Goal: Task Accomplishment & Management: Complete application form

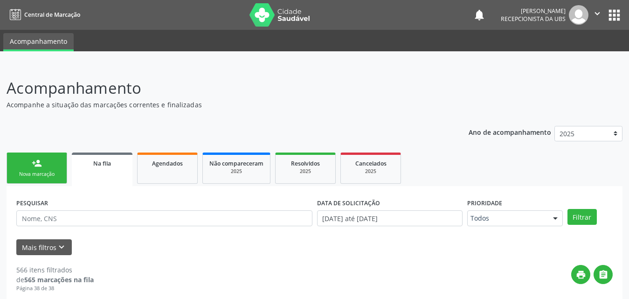
scroll to position [1004, 0]
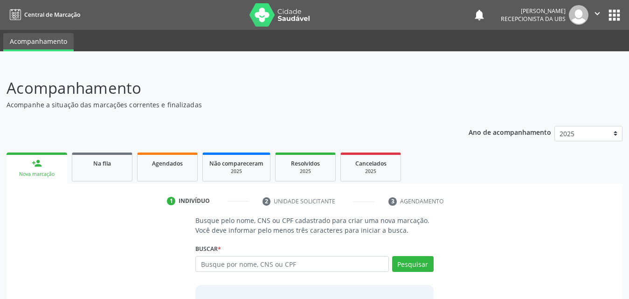
click at [41, 169] on link "person_add Nova marcação" at bounding box center [37, 167] width 61 height 31
click at [108, 167] on span "Na fila" at bounding box center [102, 163] width 18 height 8
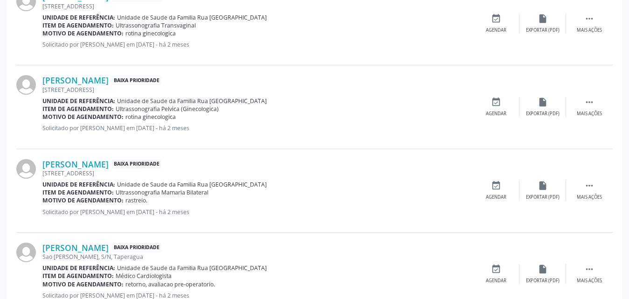
scroll to position [1320, 0]
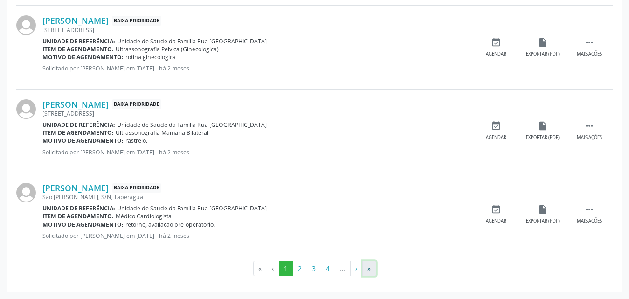
click at [374, 268] on button "»" at bounding box center [369, 268] width 14 height 16
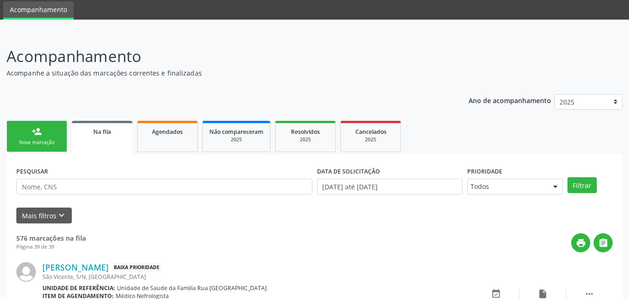
scroll to position [588, 0]
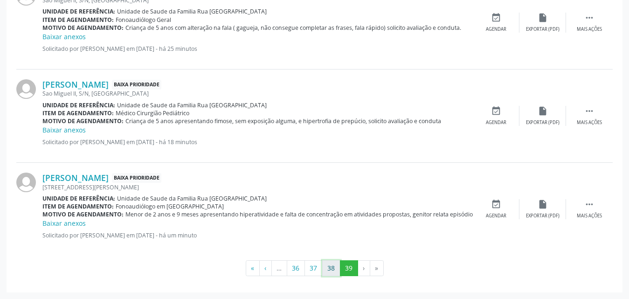
click at [328, 266] on button "38" at bounding box center [331, 268] width 18 height 16
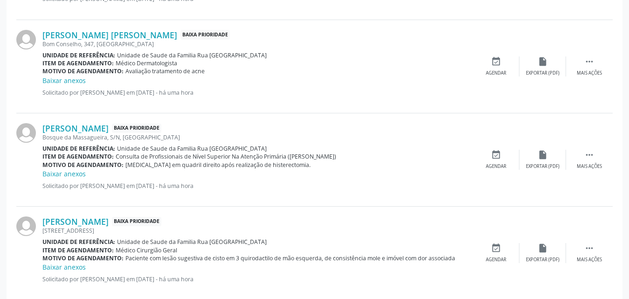
scroll to position [1378, 0]
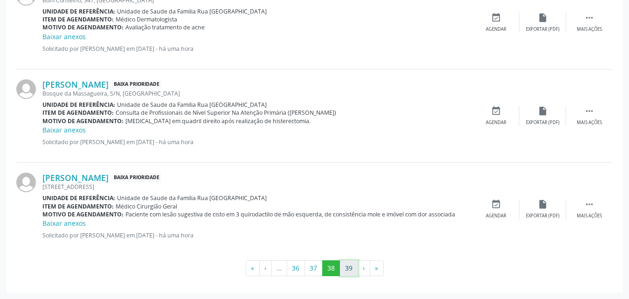
click at [348, 264] on button "39" at bounding box center [349, 268] width 18 height 16
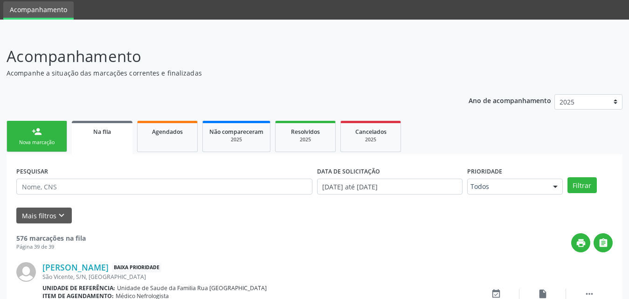
scroll to position [588, 0]
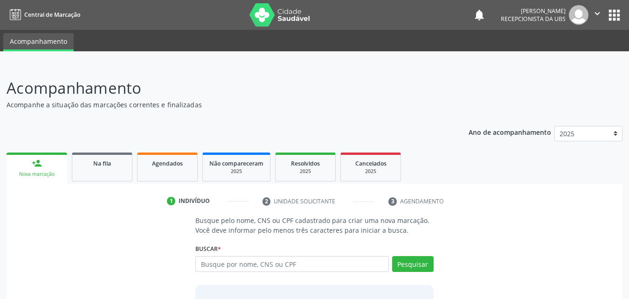
click at [46, 167] on link "person_add Nova marcação" at bounding box center [37, 167] width 61 height 31
click at [111, 170] on link "Na fila" at bounding box center [102, 166] width 61 height 29
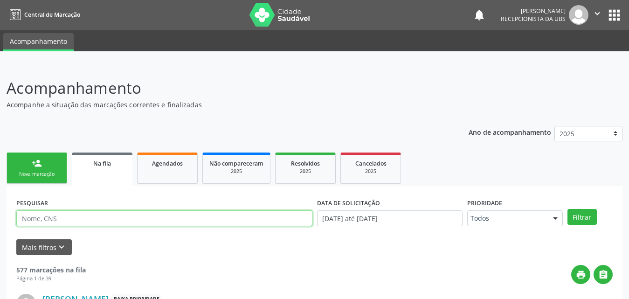
click at [92, 221] on input "text" at bounding box center [164, 218] width 296 height 16
type input "700200494145121"
click at [567, 209] on button "Filtrar" at bounding box center [581, 217] width 29 height 16
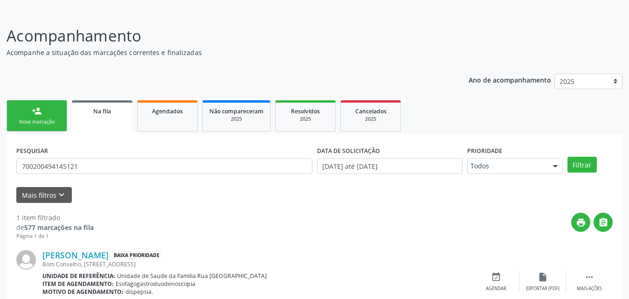
scroll to position [93, 0]
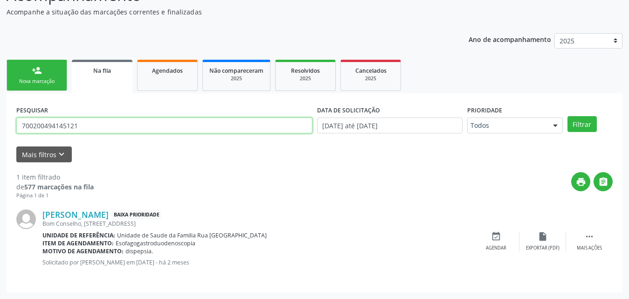
click at [127, 127] on input "700200494145121" at bounding box center [164, 125] width 296 height 16
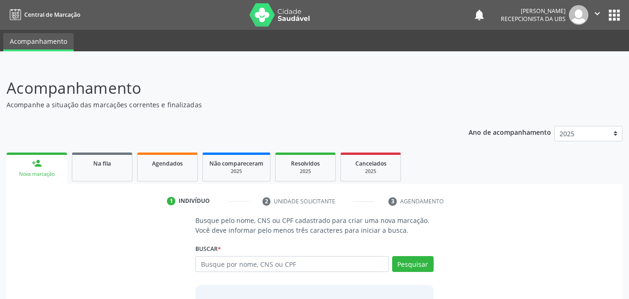
click at [41, 174] on div "Nova marcação" at bounding box center [37, 174] width 48 height 7
click at [97, 171] on link "Na fila" at bounding box center [102, 166] width 61 height 29
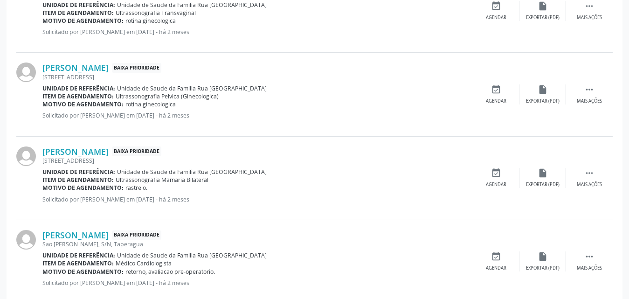
scroll to position [1320, 0]
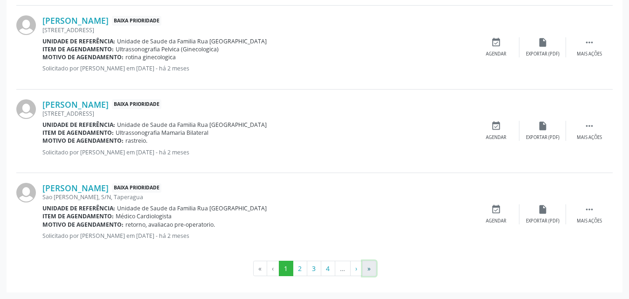
click at [368, 269] on button "»" at bounding box center [369, 268] width 14 height 16
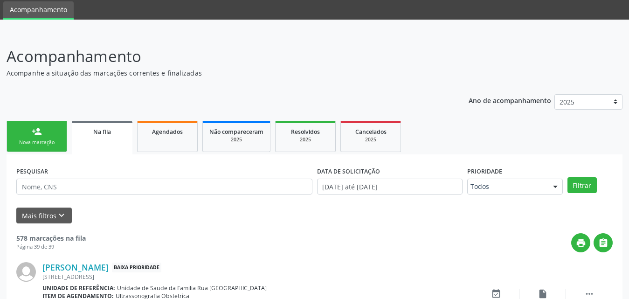
scroll to position [774, 0]
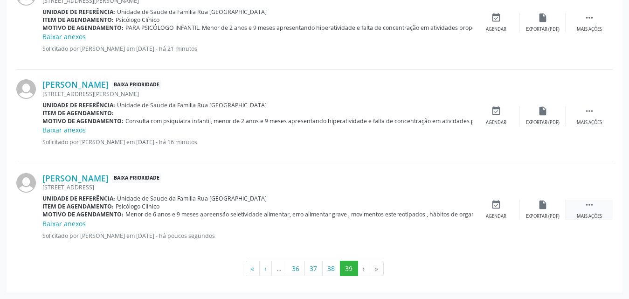
click at [593, 212] on div " Mais ações" at bounding box center [589, 209] width 47 height 20
click at [541, 214] on div "Editar" at bounding box center [542, 216] width 15 height 7
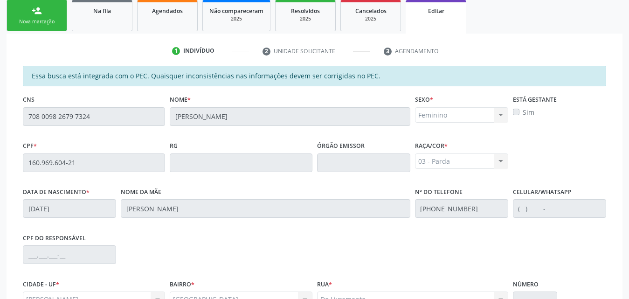
scroll to position [259, 0]
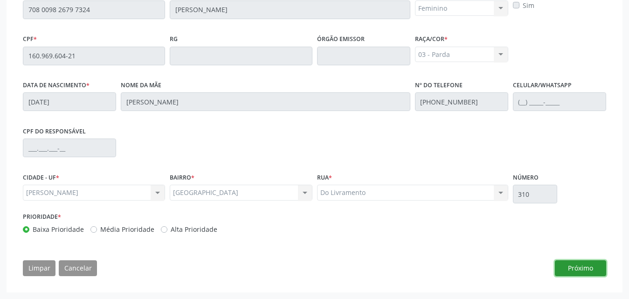
click at [575, 265] on button "Próximo" at bounding box center [579, 268] width 51 height 16
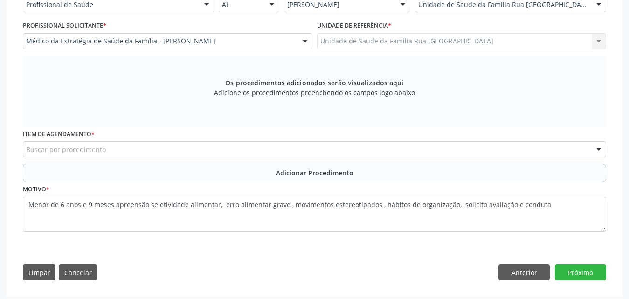
scroll to position [240, 0]
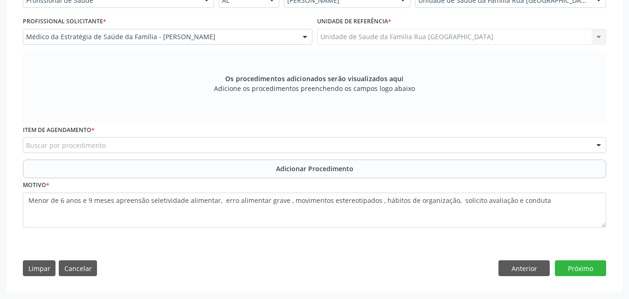
click at [329, 147] on div "Buscar por procedimento" at bounding box center [314, 145] width 583 height 16
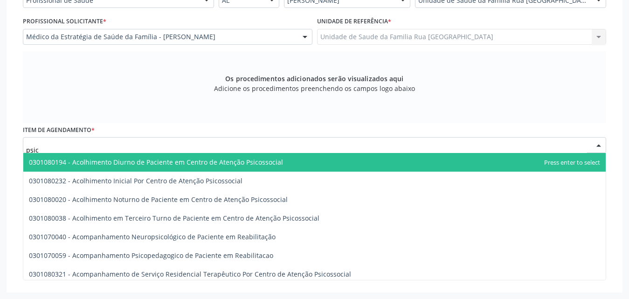
type input "psicó"
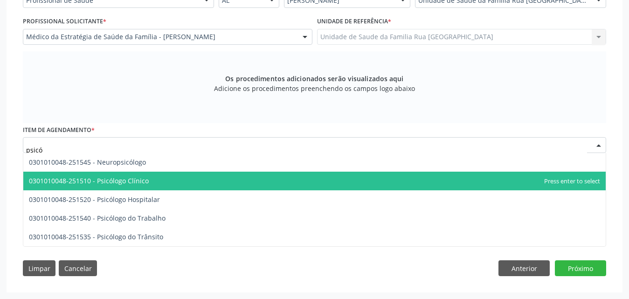
click at [142, 187] on span "0301010048-251510 - Psicólogo Clínico" at bounding box center [314, 180] width 582 height 19
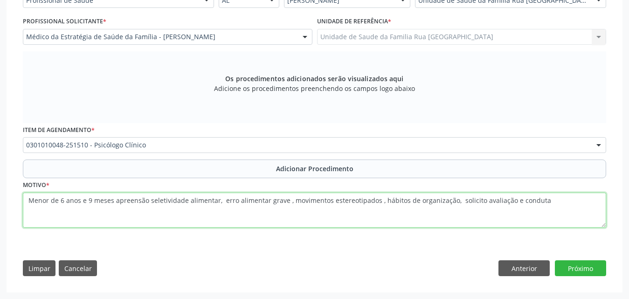
click at [27, 204] on textarea "Menor de 6 anos e 9 meses apreensão seletividade alimentar, erro alimentar grav…" at bounding box center [314, 209] width 583 height 35
type textarea "AO PSICOLOGO INFANTIL, Menor de 6 anos e 9 meses apreensão seletividade aliment…"
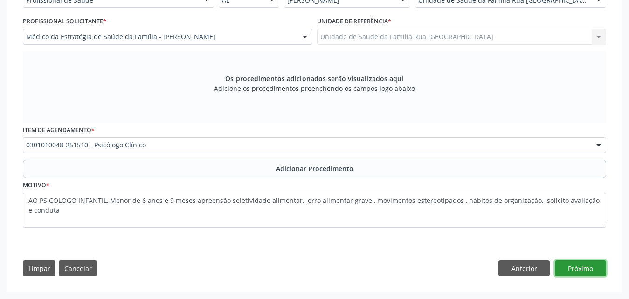
click at [585, 267] on button "Próximo" at bounding box center [579, 268] width 51 height 16
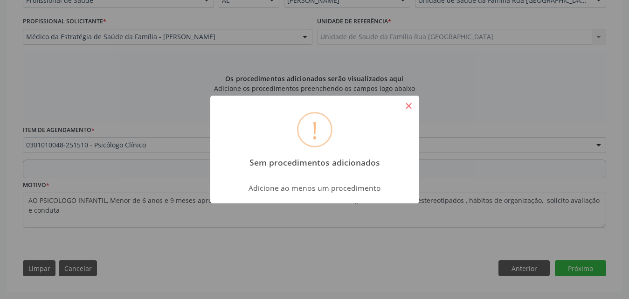
click at [410, 106] on button "×" at bounding box center [409, 106] width 16 height 16
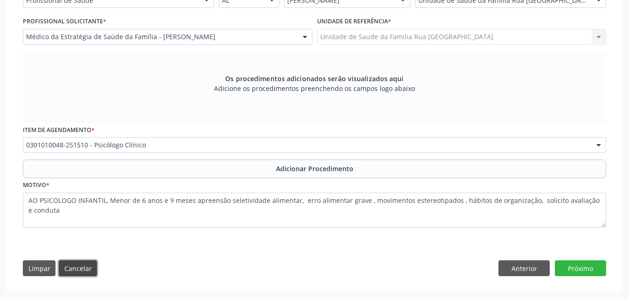
click at [73, 269] on button "Cancelar" at bounding box center [78, 268] width 38 height 16
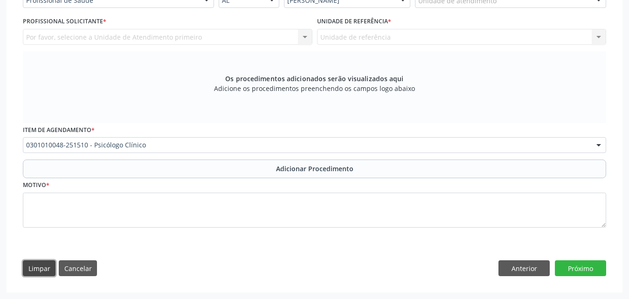
click at [31, 266] on button "Limpar" at bounding box center [39, 268] width 33 height 16
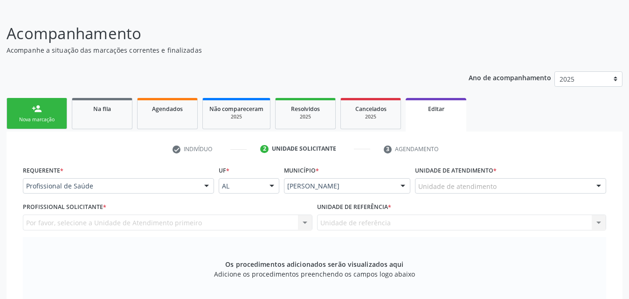
scroll to position [54, 0]
click at [97, 113] on span "Na fila" at bounding box center [102, 110] width 18 height 8
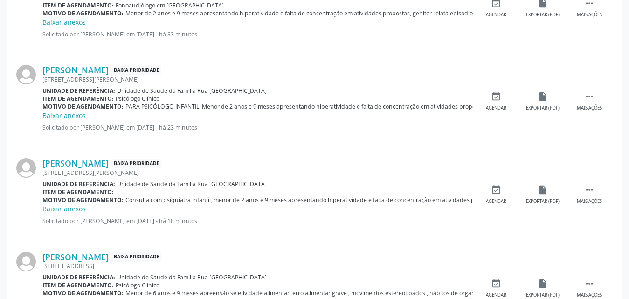
scroll to position [774, 0]
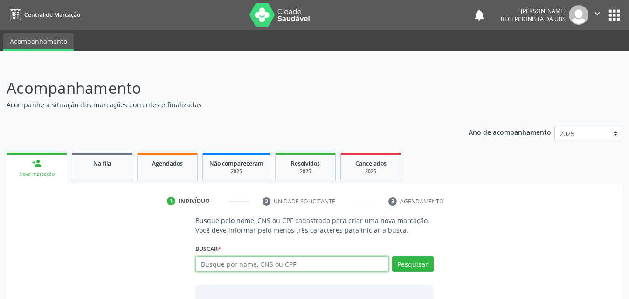
scroll to position [47, 0]
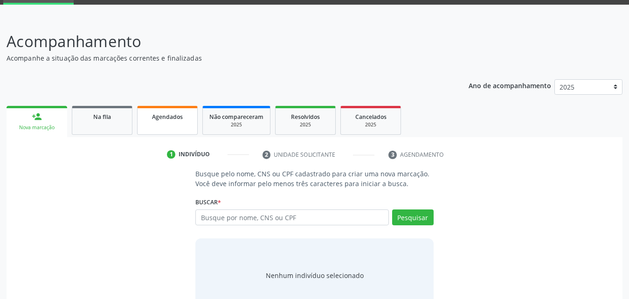
click at [169, 113] on span "Agendados" at bounding box center [167, 117] width 31 height 8
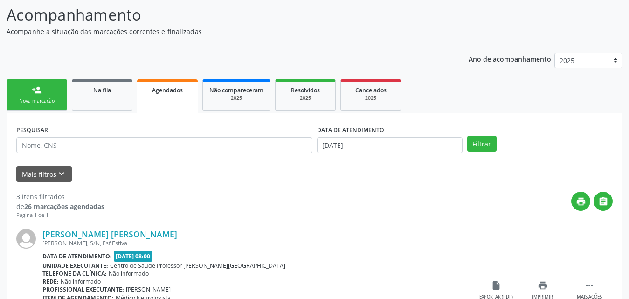
scroll to position [120, 0]
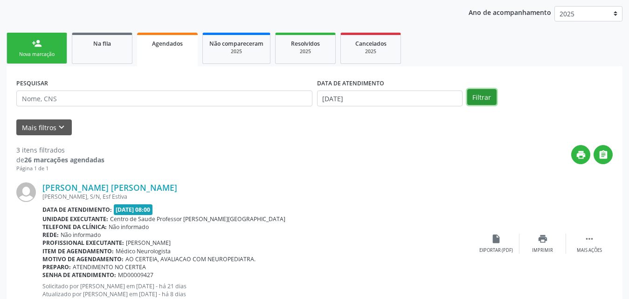
click at [476, 93] on button "Filtrar" at bounding box center [481, 97] width 29 height 16
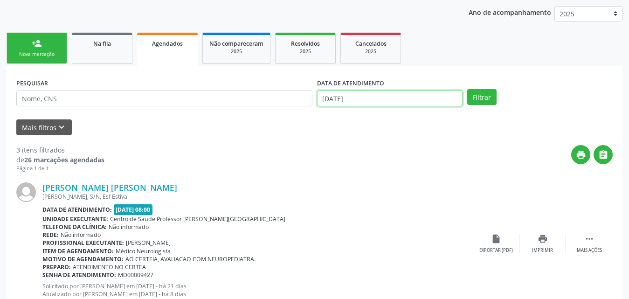
click at [385, 98] on input "30/09/2025" at bounding box center [389, 98] width 145 height 16
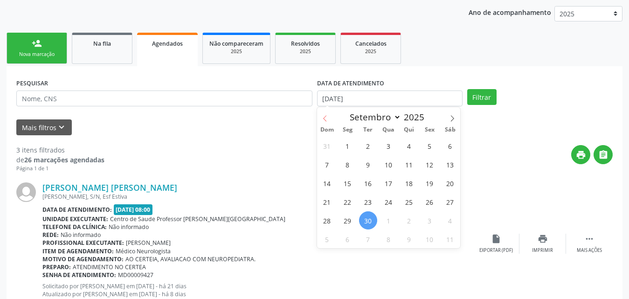
click at [324, 114] on span at bounding box center [325, 115] width 16 height 16
select select "7"
click at [433, 147] on span "1" at bounding box center [429, 146] width 18 height 18
type input "01/08/2025"
click at [452, 119] on icon at bounding box center [452, 118] width 7 height 7
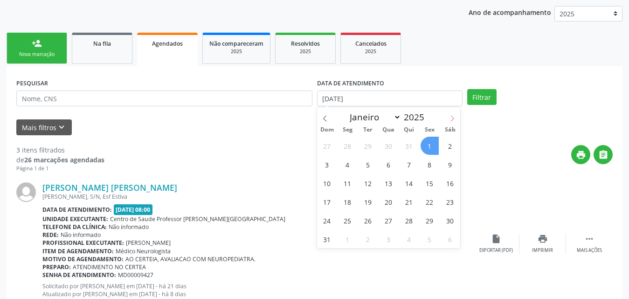
select select "8"
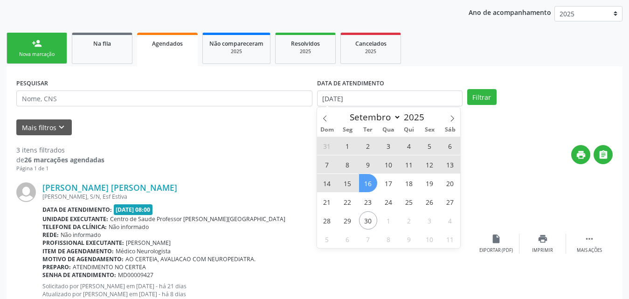
click at [369, 184] on span "16" at bounding box center [368, 183] width 18 height 18
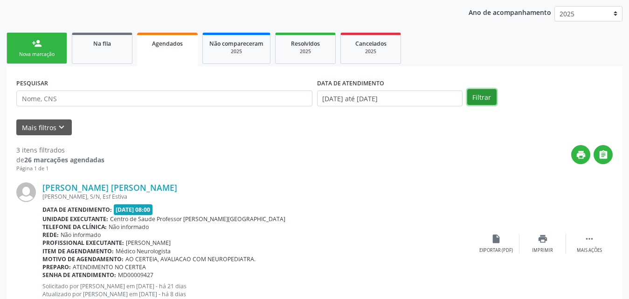
click at [479, 98] on button "Filtrar" at bounding box center [481, 97] width 29 height 16
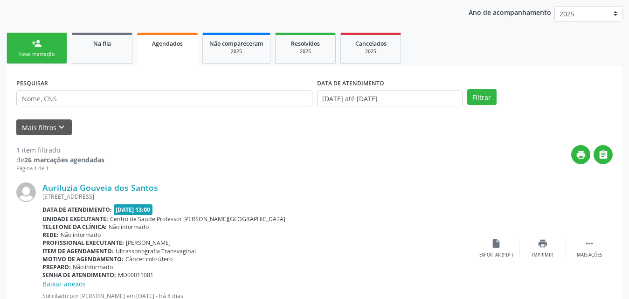
scroll to position [161, 0]
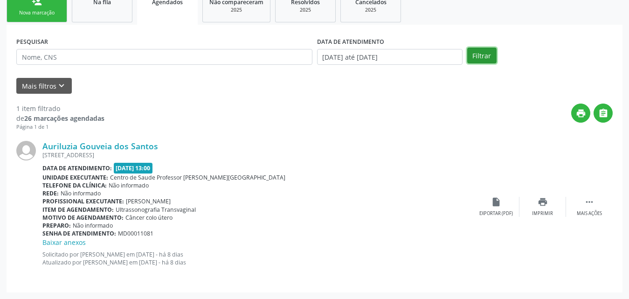
click at [478, 60] on button "Filtrar" at bounding box center [481, 56] width 29 height 16
click at [437, 59] on input "01/08/2025 até 16/09/2025" at bounding box center [389, 57] width 145 height 16
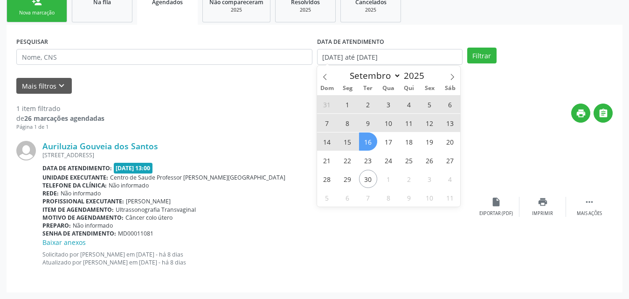
click at [368, 105] on span "2" at bounding box center [368, 104] width 18 height 18
type input "02/09/2025"
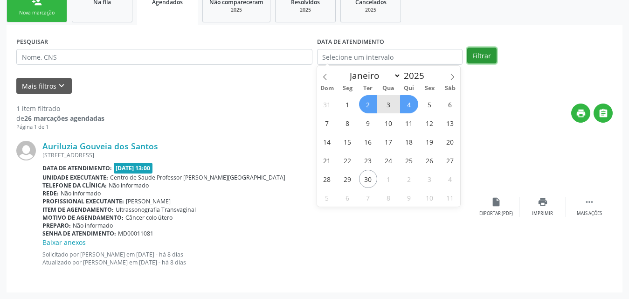
click at [475, 59] on button "Filtrar" at bounding box center [481, 56] width 29 height 16
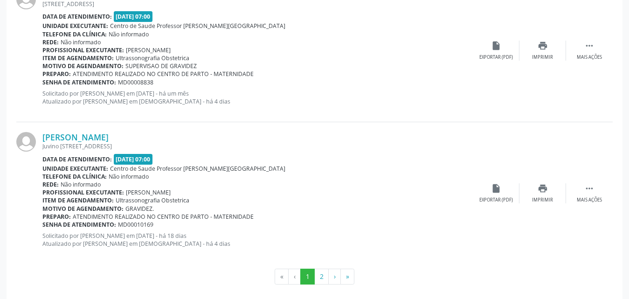
scroll to position [2182, 0]
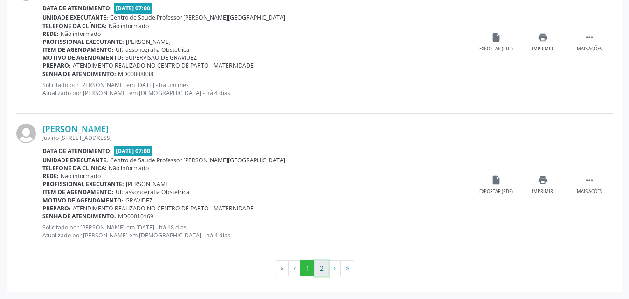
click at [321, 270] on button "2" at bounding box center [321, 268] width 14 height 16
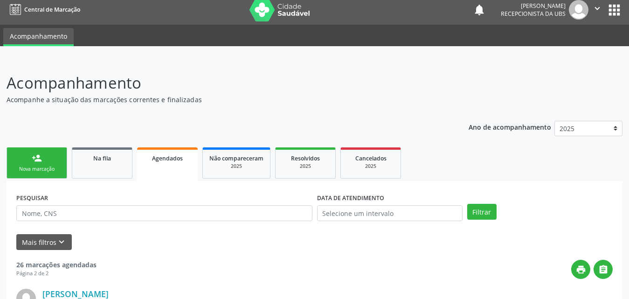
scroll to position [0, 0]
